Goal: Task Accomplishment & Management: Complete application form

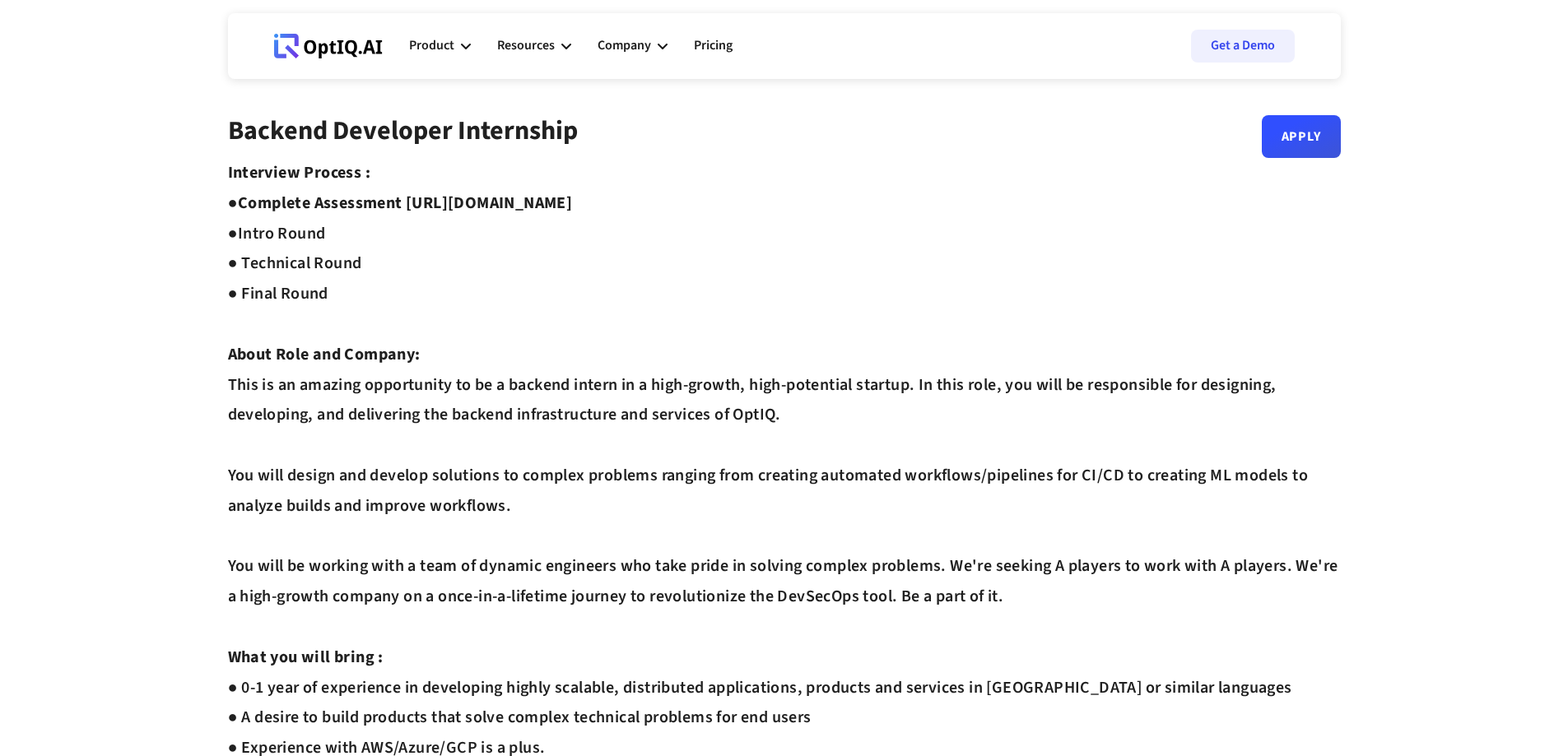
drag, startPoint x: 410, startPoint y: 201, endPoint x: 702, endPoint y: 204, distance: 292.0
click at [702, 204] on div "Interview Process : ● Complete Assessment [URL][DOMAIN_NAME] ● Intro Round ● Te…" at bounding box center [784, 718] width 1112 height 1120
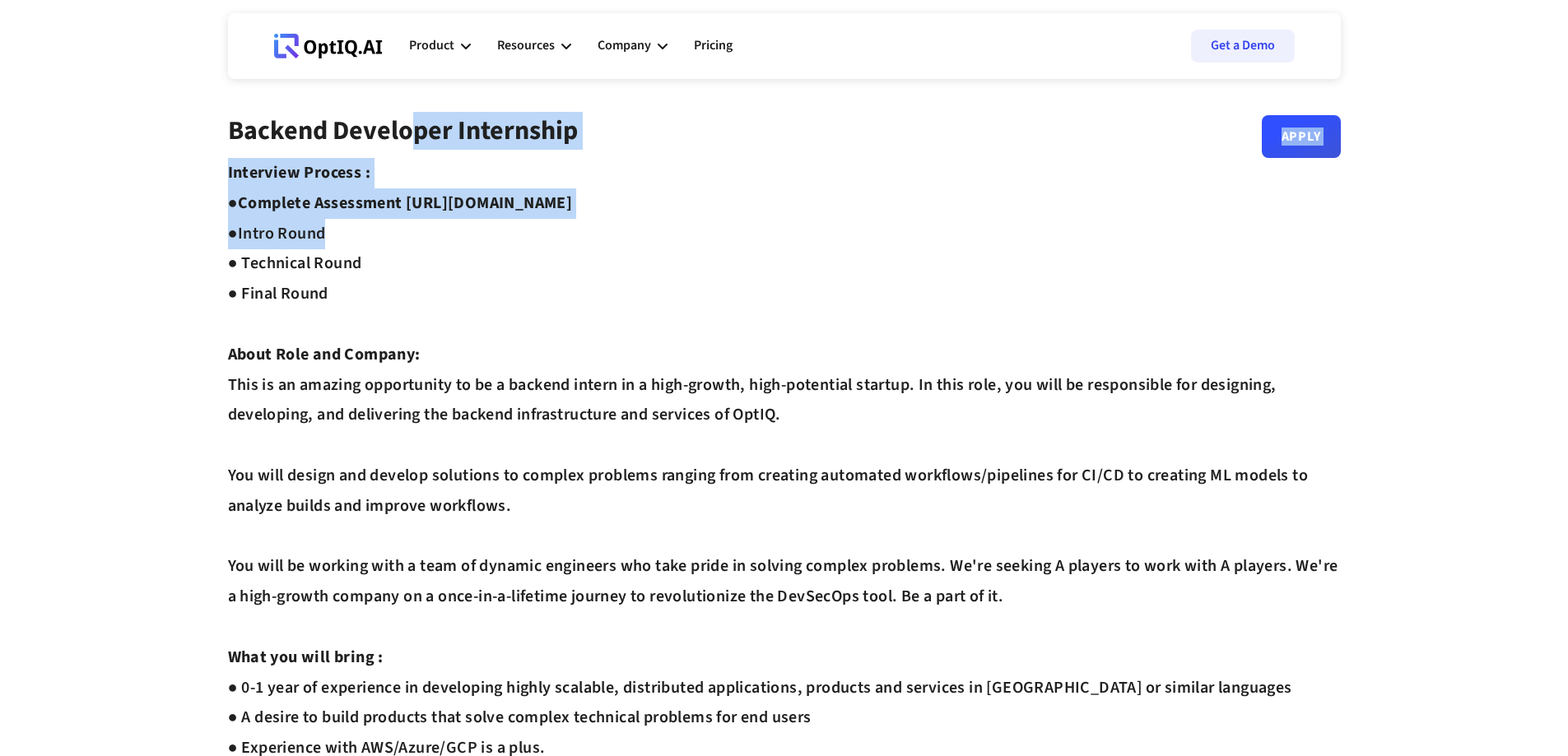
drag, startPoint x: 702, startPoint y: 204, endPoint x: 407, endPoint y: -93, distance: 418.6
click at [407, 0] on html "Webflow Homepage View dashboard Product AI infrastucture for data security Disc…" at bounding box center [784, 378] width 1568 height 756
click at [490, 200] on strong "Complete Assessment [URL][DOMAIN_NAME] ●" at bounding box center [400, 218] width 345 height 54
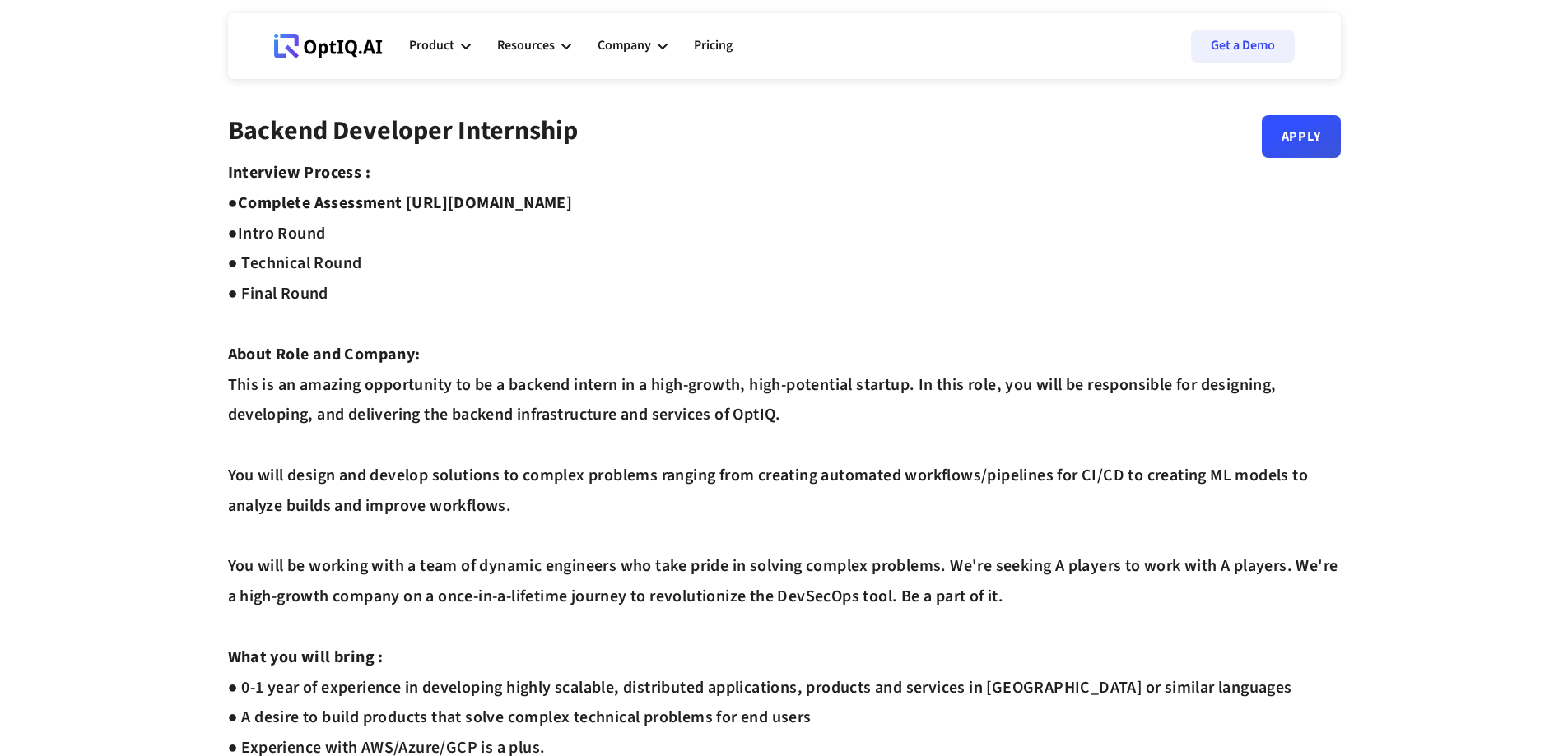
drag, startPoint x: 412, startPoint y: 196, endPoint x: 708, endPoint y: 199, distance: 296.0
click at [708, 199] on div "Interview Process : ● Complete Assessment [URL][DOMAIN_NAME] ● Intro Round ● Te…" at bounding box center [784, 718] width 1112 height 1120
click at [684, 475] on div "Interview Process : ● Complete Assessment [URL][DOMAIN_NAME] ● Intro Round ● Te…" at bounding box center [784, 718] width 1112 height 1120
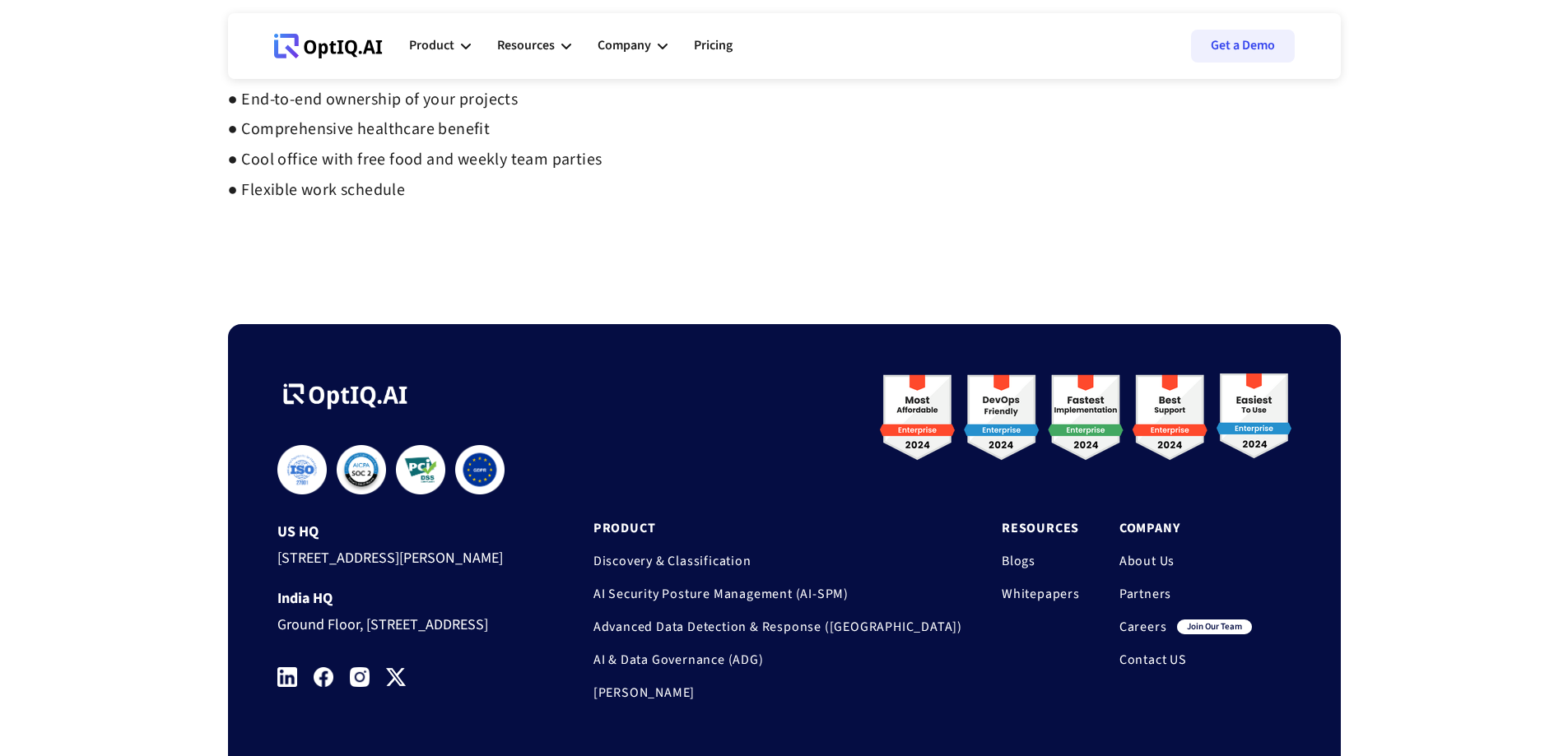
scroll to position [1216, 0]
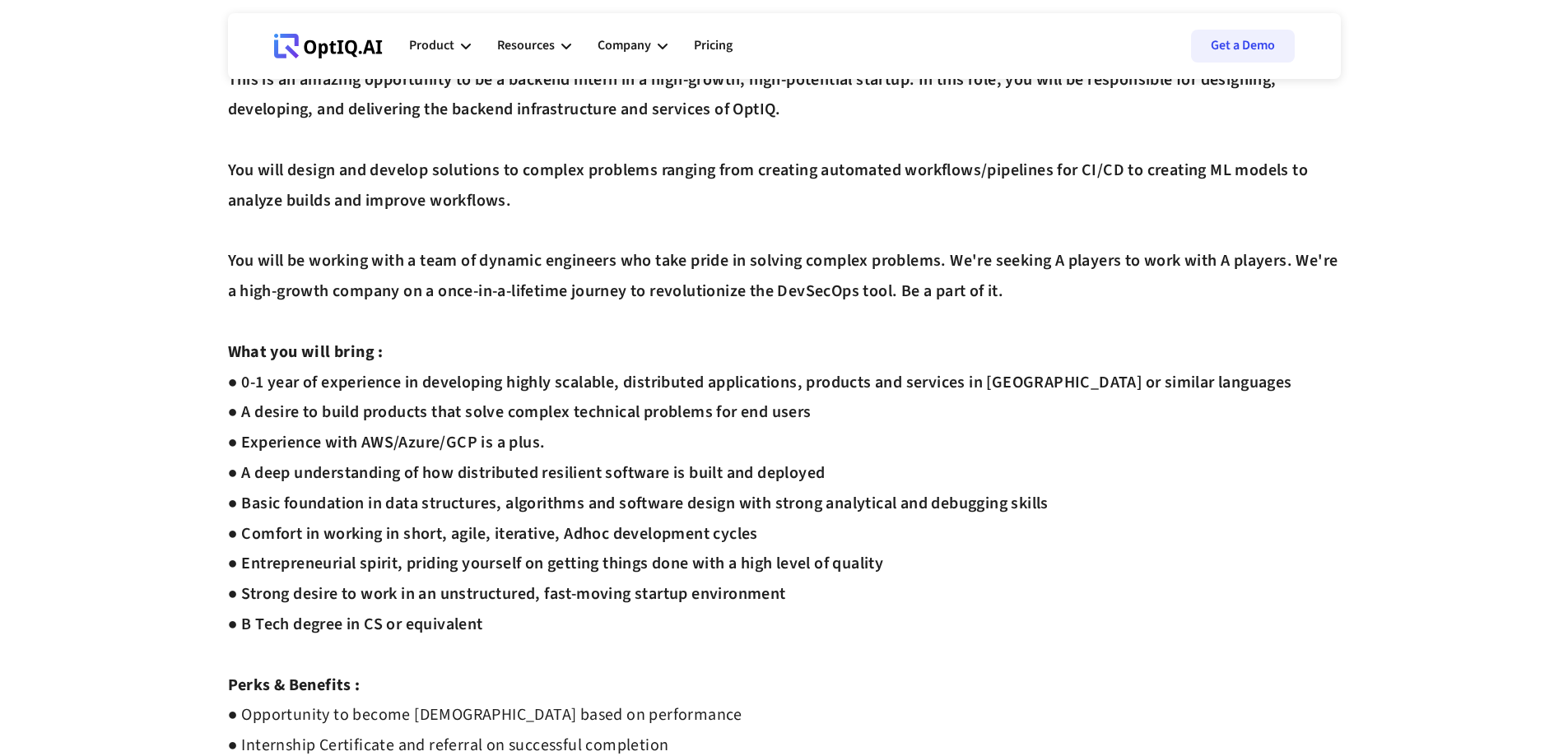
scroll to position [0, 0]
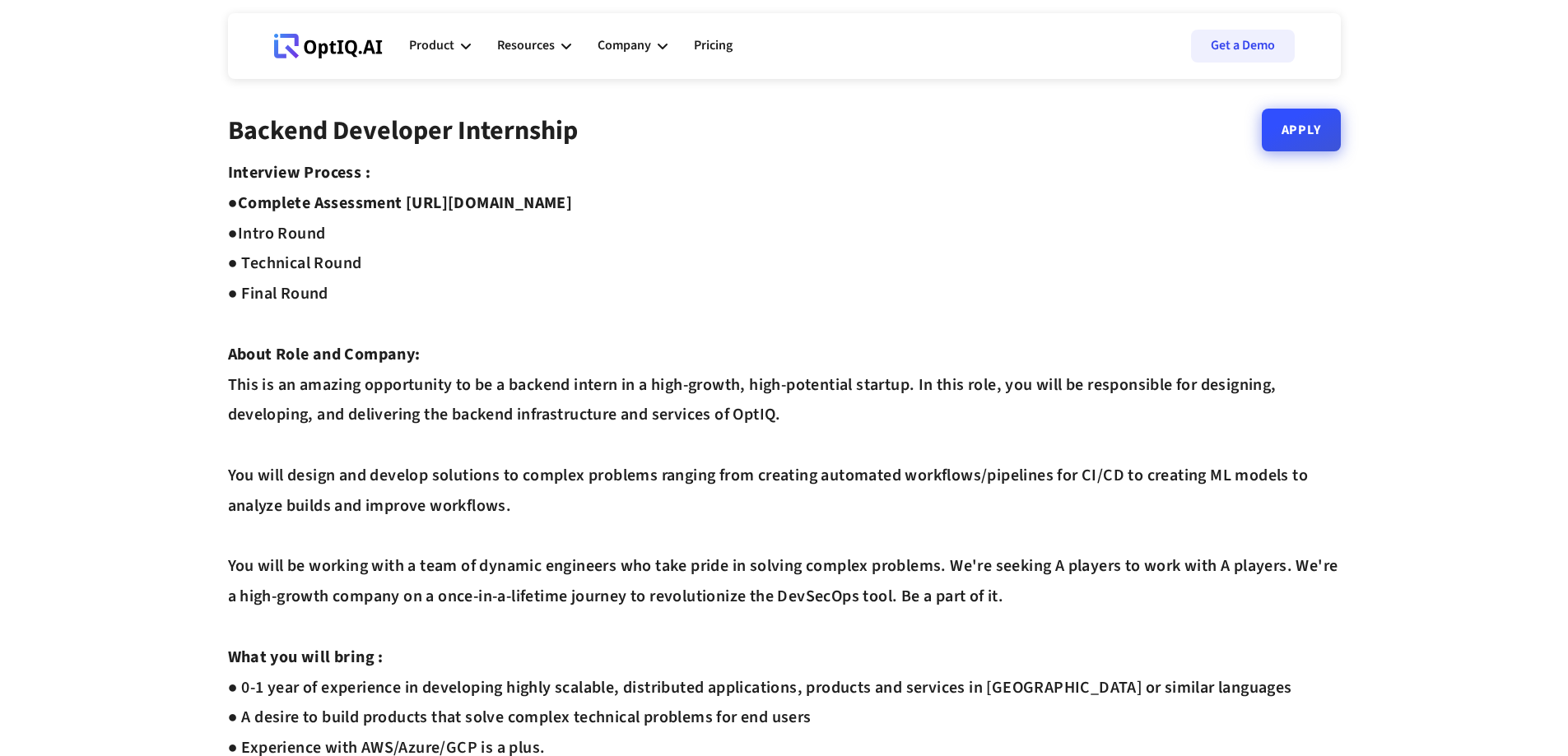
click at [1282, 142] on link "Apply" at bounding box center [1300, 130] width 79 height 43
